Goal: Transaction & Acquisition: Purchase product/service

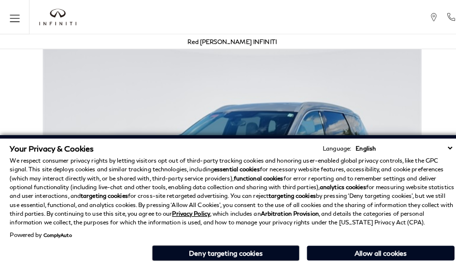
click at [285, 47] on div "Red [PERSON_NAME] INFINITI" at bounding box center [228, 41] width 446 height 14
click at [241, 47] on div "Red [PERSON_NAME] INFINITI" at bounding box center [227, 41] width 87 height 14
click at [241, 158] on p "We respect consumer privacy rights by letting visitors opt out of third-party t…" at bounding box center [228, 189] width 436 height 70
click at [241, 216] on p "We respect consumer privacy rights by letting visitors opt out of third-party t…" at bounding box center [228, 189] width 436 height 70
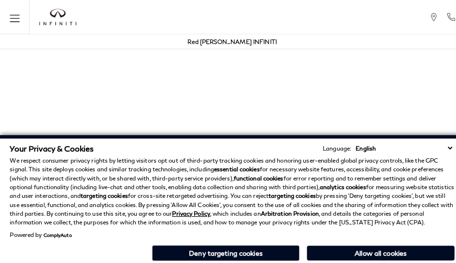
click at [386, 158] on p "We respect consumer privacy rights by letting visitors opt out of third-party t…" at bounding box center [228, 189] width 436 height 70
click at [386, 183] on p "We respect consumer privacy rights by letting visitors opt out of third-party t…" at bounding box center [228, 189] width 436 height 70
click at [386, 260] on div "Your Privacy & Cookies Language: English Spanish / Español English / [GEOGRAPHI…" at bounding box center [228, 199] width 440 height 121
click at [362, 158] on p "We respect consumer privacy rights by letting visitors opt out of third-party t…" at bounding box center [228, 189] width 436 height 70
click at [362, 183] on p "We respect consumer privacy rights by letting visitors opt out of third-party t…" at bounding box center [228, 189] width 436 height 70
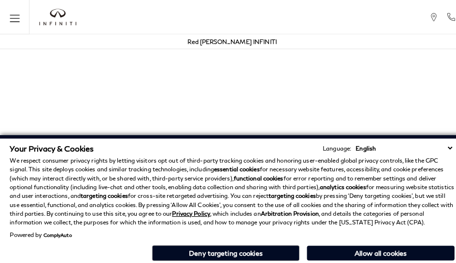
click at [362, 260] on div "Your Privacy & Cookies Language: English Spanish / Español English / [GEOGRAPHI…" at bounding box center [228, 199] width 440 height 121
click at [435, 158] on p "We respect consumer privacy rights by letting visitors opt out of third-party t…" at bounding box center [228, 189] width 436 height 70
click at [435, 183] on p "We respect consumer privacy rights by letting visitors opt out of third-party t…" at bounding box center [228, 189] width 436 height 70
click at [435, 260] on div "Your Privacy & Cookies Language: English Spanish / Español English / [GEOGRAPHI…" at bounding box center [228, 199] width 440 height 121
click at [410, 158] on p "We respect consumer privacy rights by letting visitors opt out of third-party t…" at bounding box center [228, 189] width 436 height 70
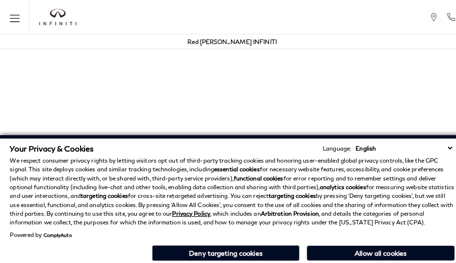
click at [410, 183] on p "We respect consumer privacy rights by letting visitors opt out of third-party t…" at bounding box center [228, 189] width 436 height 70
click at [314, 158] on p "We respect consumer privacy rights by letting visitors opt out of third-party t…" at bounding box center [228, 189] width 436 height 70
click at [314, 183] on strong "analytics cookies" at bounding box center [336, 183] width 45 height 7
click at [314, 260] on div "Your Privacy & Cookies Language: English Spanish / Español English / [GEOGRAPHI…" at bounding box center [228, 199] width 440 height 121
click at [217, 158] on p "We respect consumer privacy rights by letting visitors opt out of third-party t…" at bounding box center [228, 189] width 436 height 70
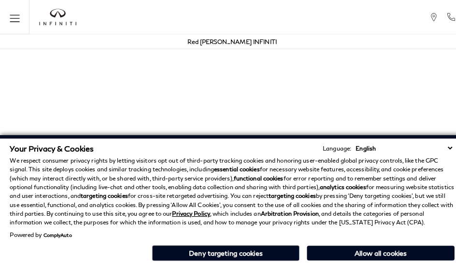
click at [217, 183] on p "We respect consumer privacy rights by letting visitors opt out of third-party t…" at bounding box center [228, 189] width 436 height 70
click at [217, 260] on div "Your Privacy & Cookies Language: English Spanish / Español English / [GEOGRAPHI…" at bounding box center [228, 199] width 440 height 121
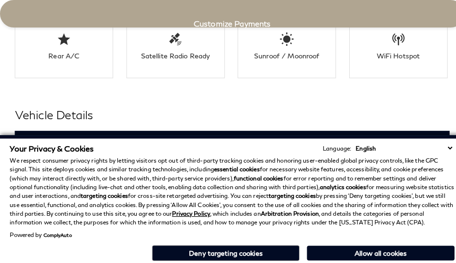
click at [22, 136] on h3 "Exterior" at bounding box center [224, 141] width 404 height 10
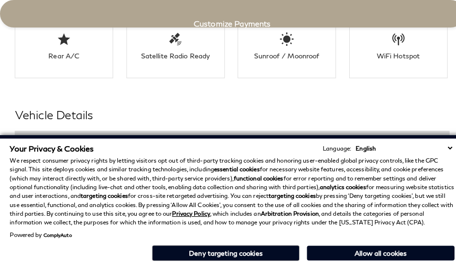
click at [169, 144] on div "Your Privacy & Cookies Language: English Spanish / Español English / [GEOGRAPHI…" at bounding box center [228, 145] width 436 height 9
click at [22, 136] on h3 "Exterior" at bounding box center [224, 141] width 404 height 10
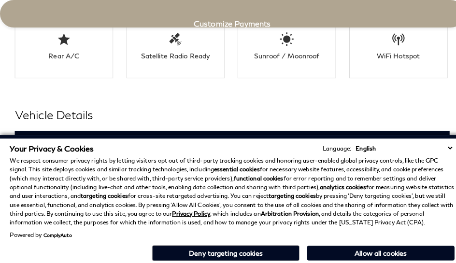
click at [193, 128] on div "Exterior" at bounding box center [227, 140] width 427 height 24
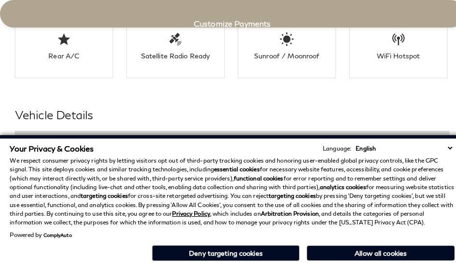
click at [22, 136] on h3 "Exterior" at bounding box center [224, 141] width 404 height 10
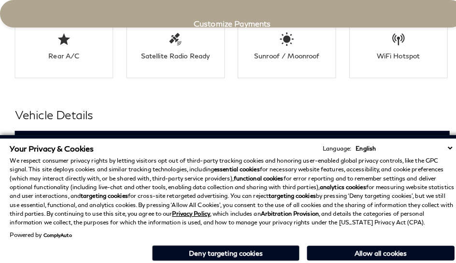
click at [241, 104] on h2 "Vehicle Details" at bounding box center [227, 112] width 427 height 17
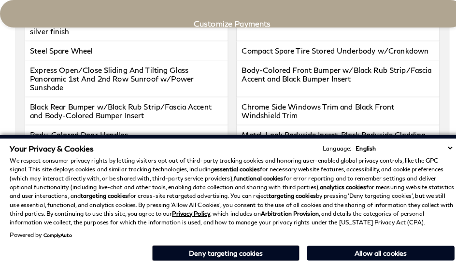
scroll to position [1688, 0]
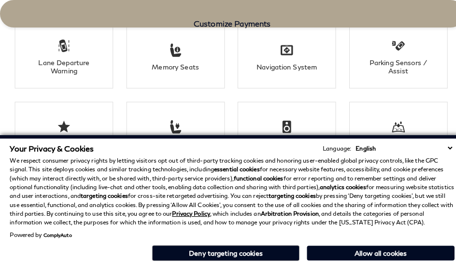
click link "Call sales Phone Number [PHONE_NUMBER]" at bounding box center [0, 0] width 0 height 0
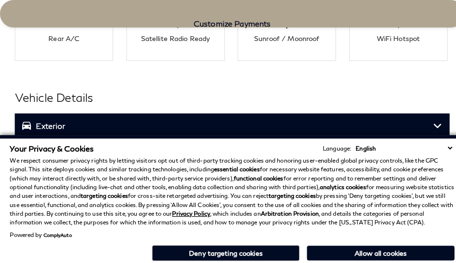
scroll to position [1869, 0]
